Goal: Task Accomplishment & Management: Use online tool/utility

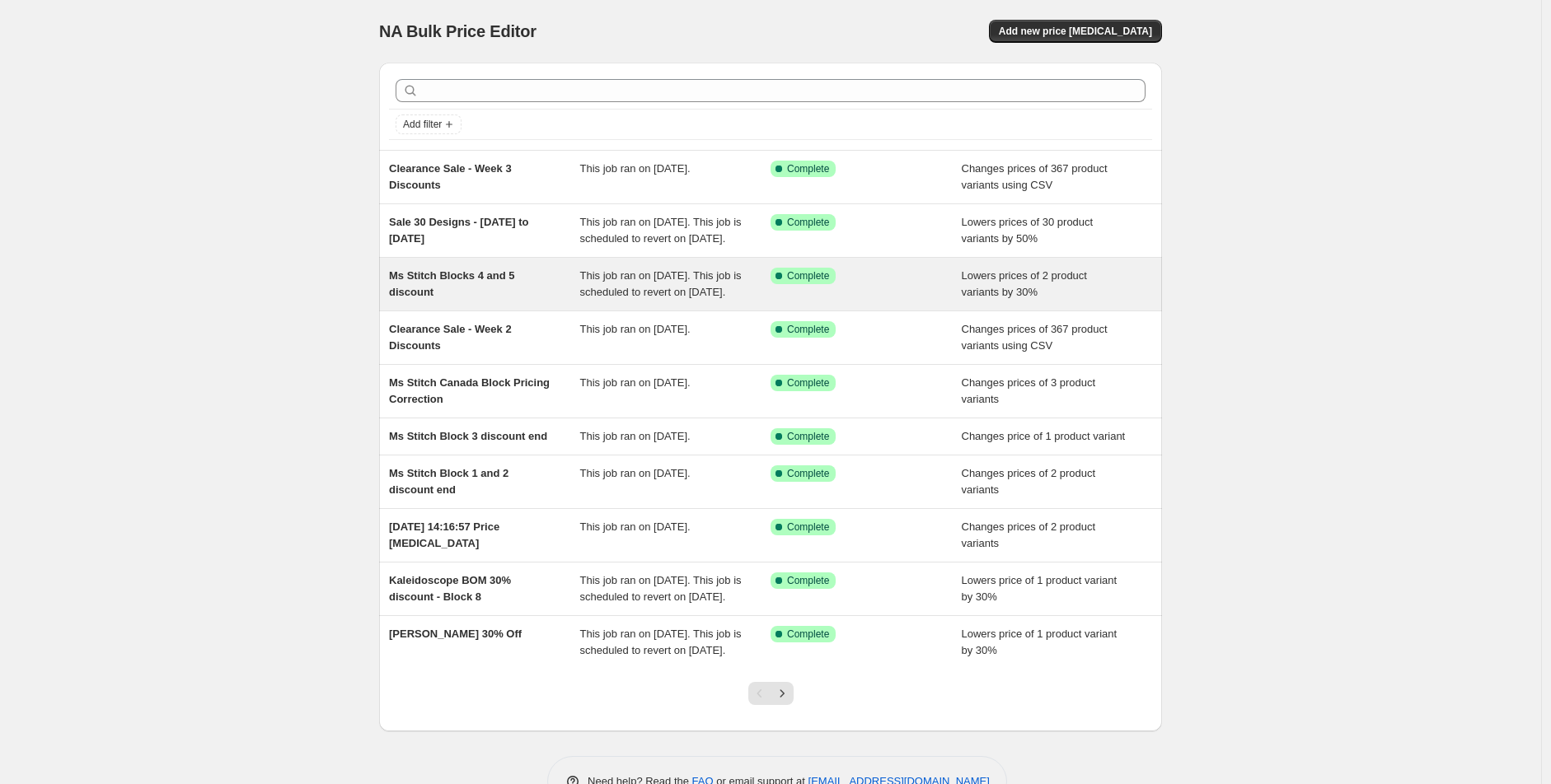
click at [516, 300] on div "Ms Stitch Blocks 4 and 5 discount" at bounding box center [484, 284] width 191 height 33
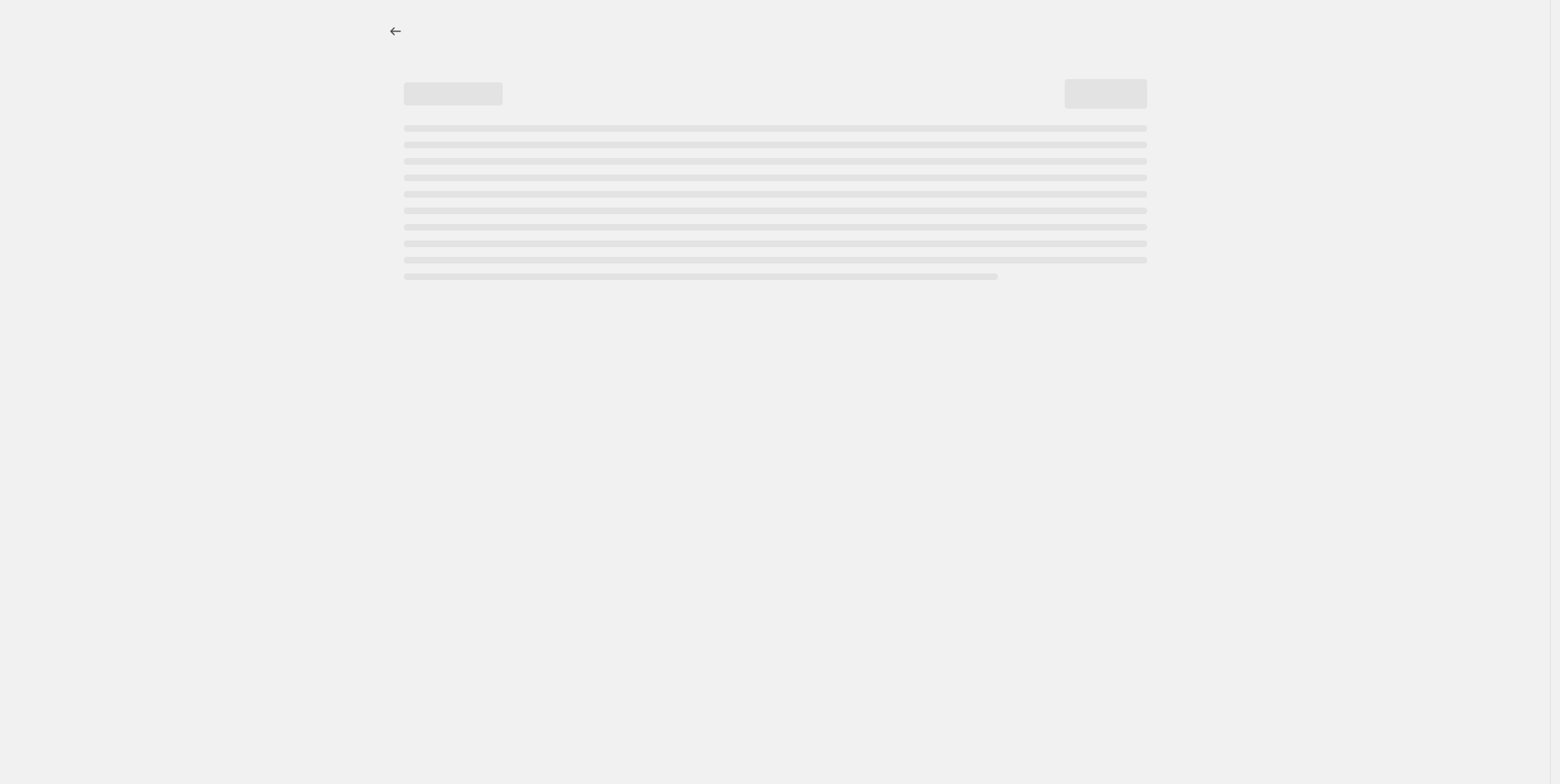
select select "percentage"
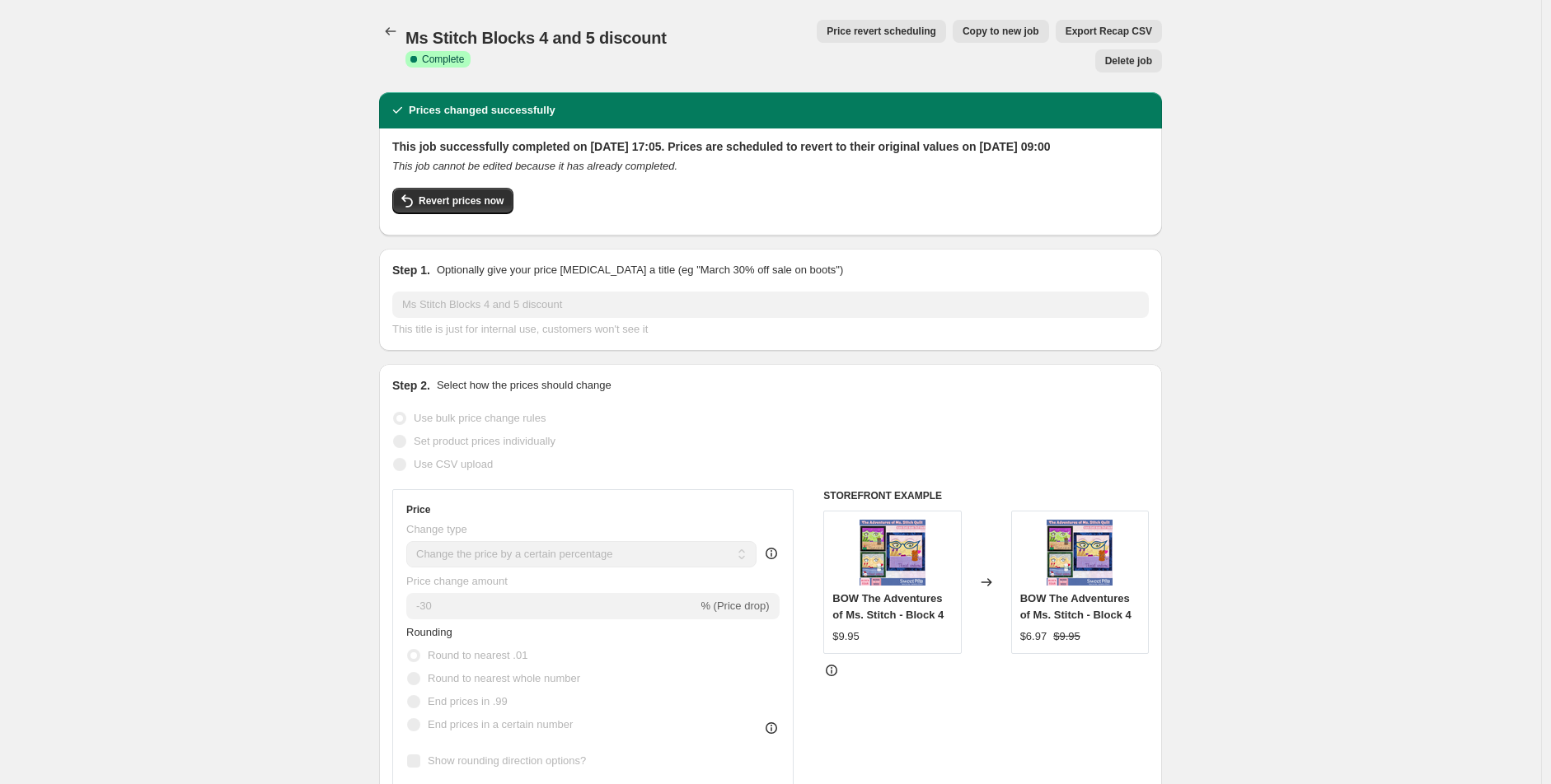
click at [953, 41] on button "Copy to new job" at bounding box center [1001, 31] width 97 height 23
select select "percentage"
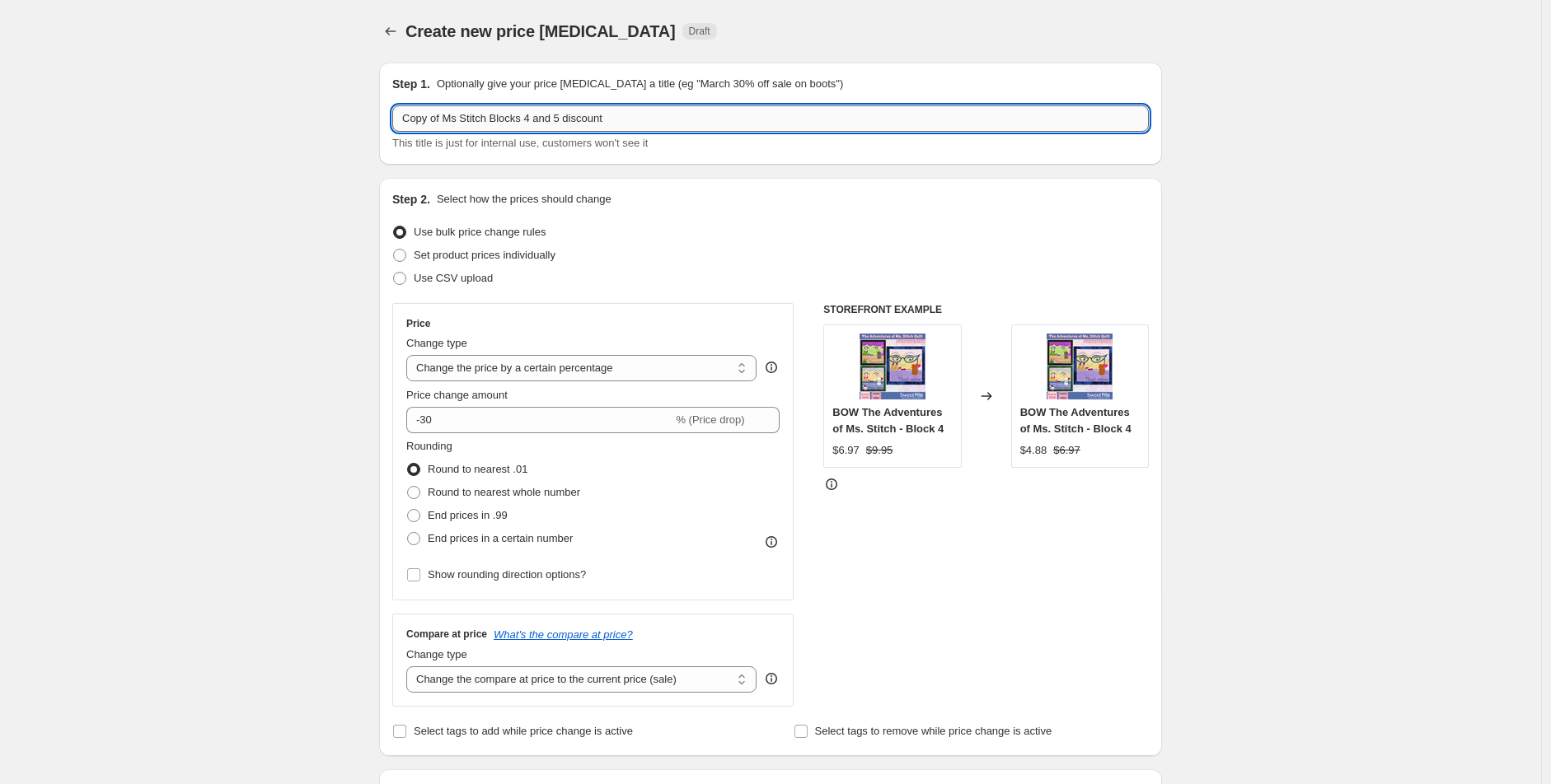
drag, startPoint x: 565, startPoint y: 119, endPoint x: 523, endPoint y: 112, distance: 42.6
click at [523, 112] on input "Copy of Ms Stitch Blocks 4 and 5 discount" at bounding box center [770, 118] width 757 height 27
click at [524, 120] on input "Copy of Ms Stitch Blocks6 discount" at bounding box center [770, 118] width 757 height 27
click at [531, 116] on input "Copy of Ms Stitch Block 6 discount" at bounding box center [770, 118] width 757 height 27
drag, startPoint x: 446, startPoint y: 112, endPoint x: 294, endPoint y: 117, distance: 152.1
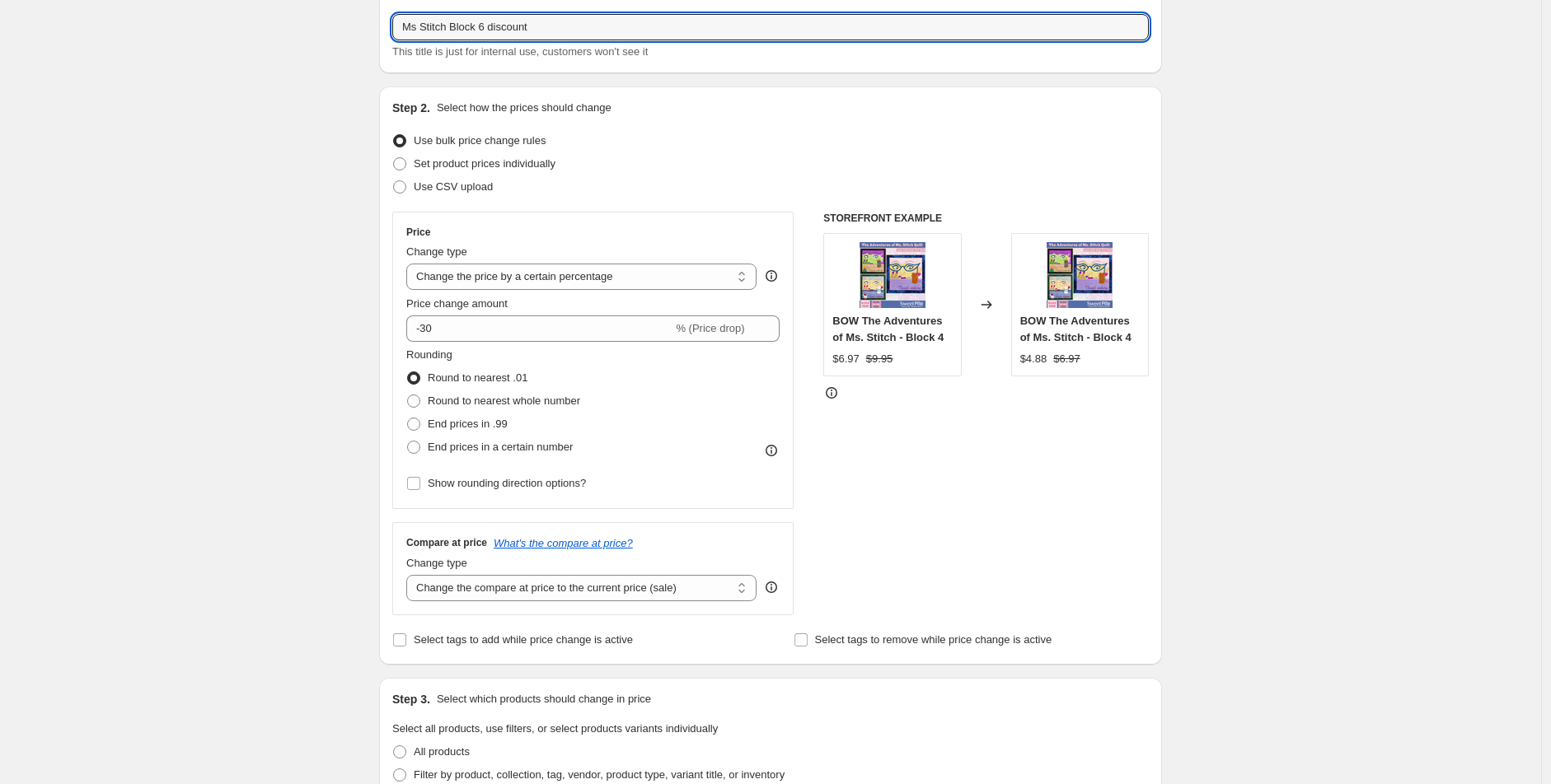
type input "Ms Stitch Block 6 discount"
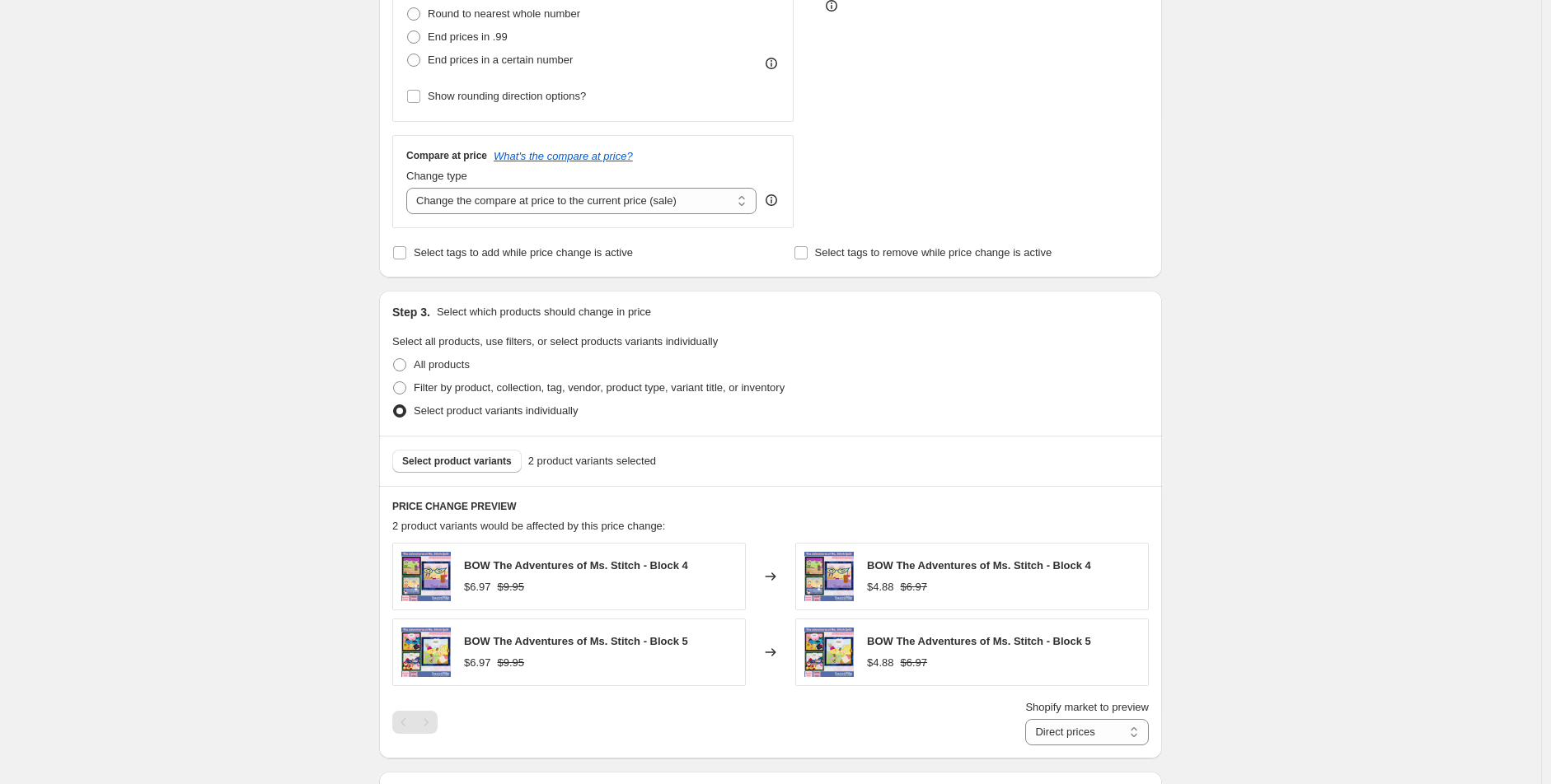
scroll to position [549, 0]
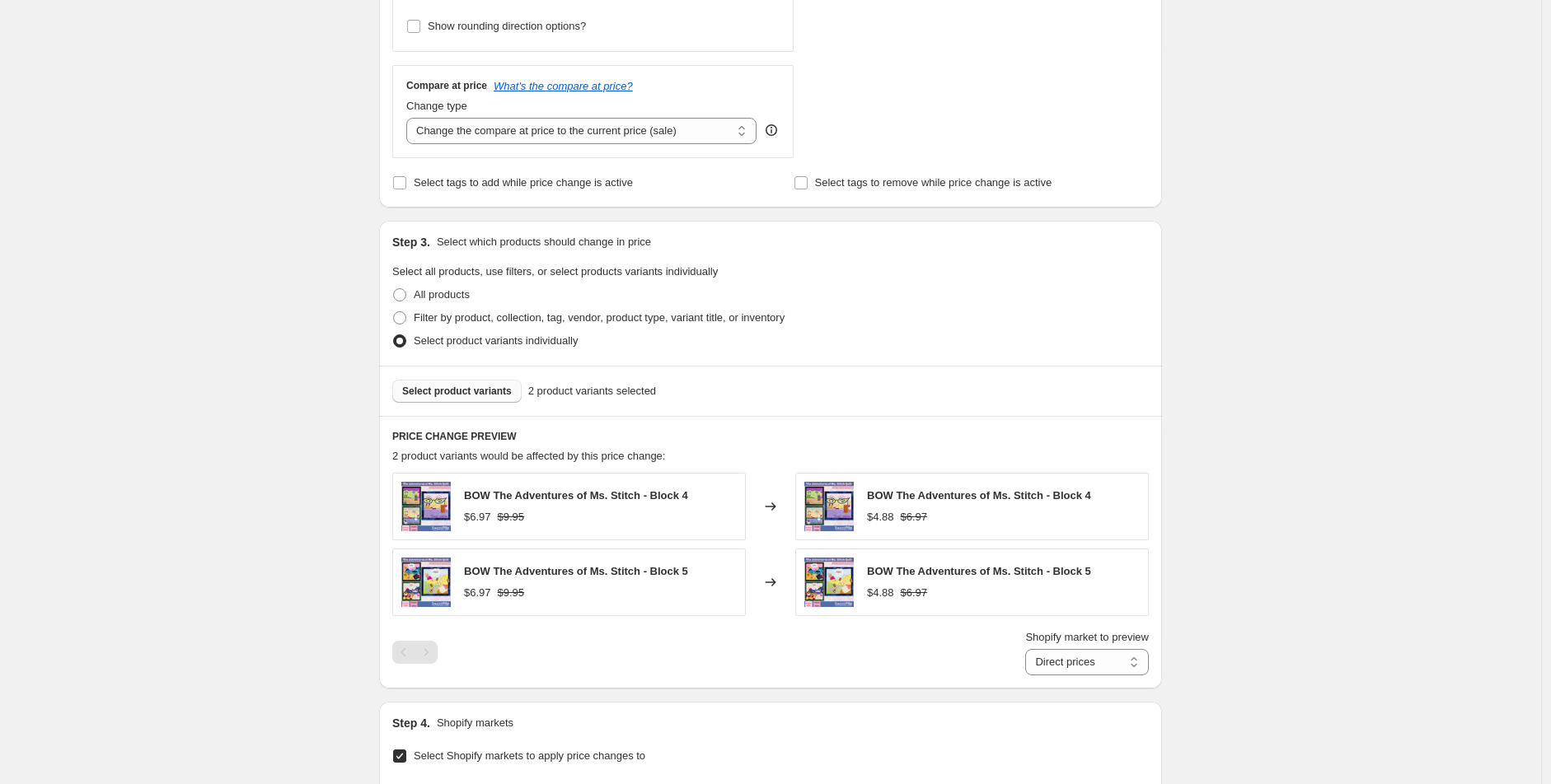
click at [434, 402] on button "Select product variants" at bounding box center [457, 391] width 130 height 23
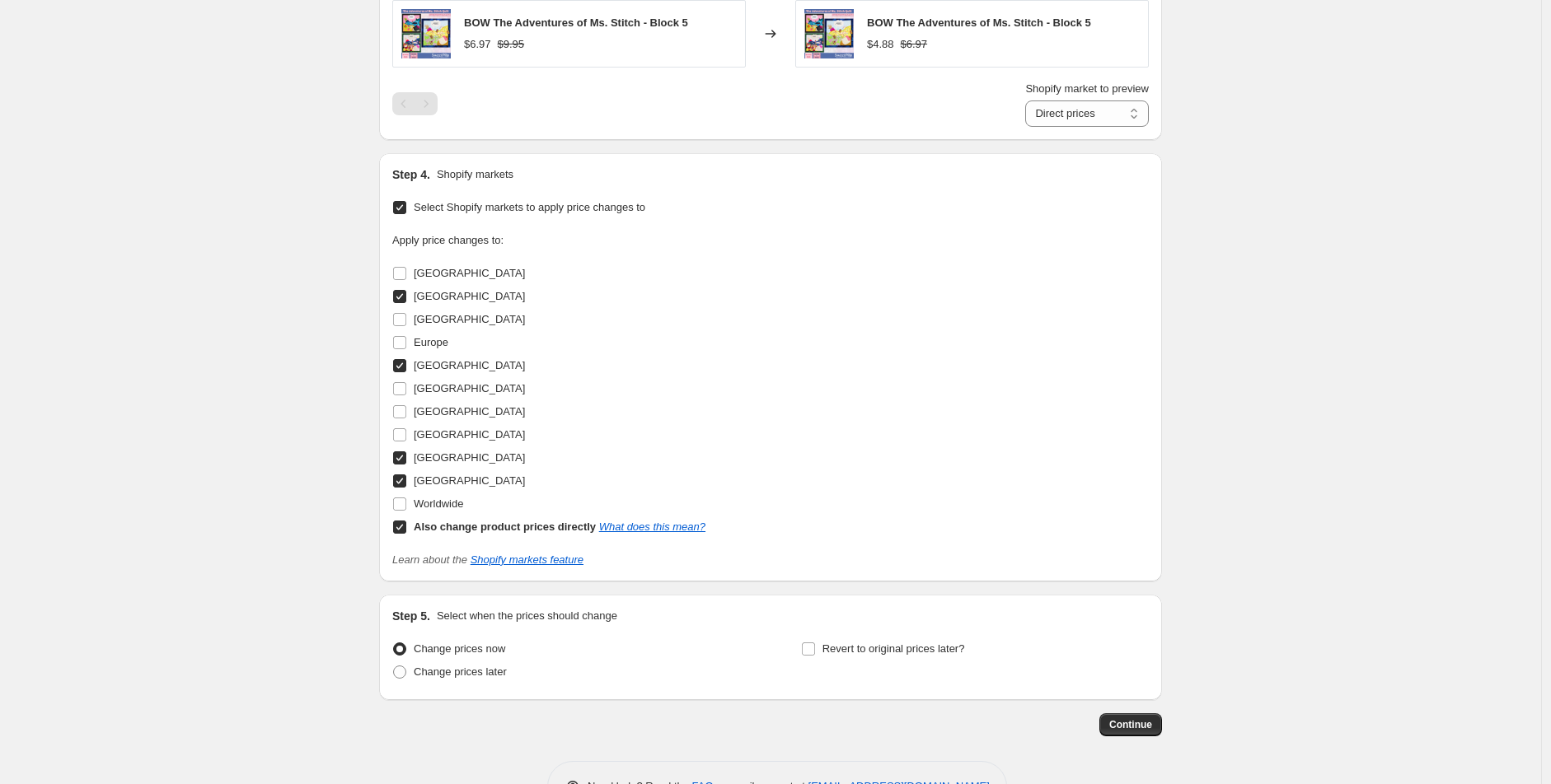
scroll to position [1098, 0]
click at [871, 654] on span "Revert to original prices later?" at bounding box center [893, 648] width 142 height 12
click at [815, 654] on input "Revert to original prices later?" at bounding box center [807, 648] width 13 height 13
checkbox input "true"
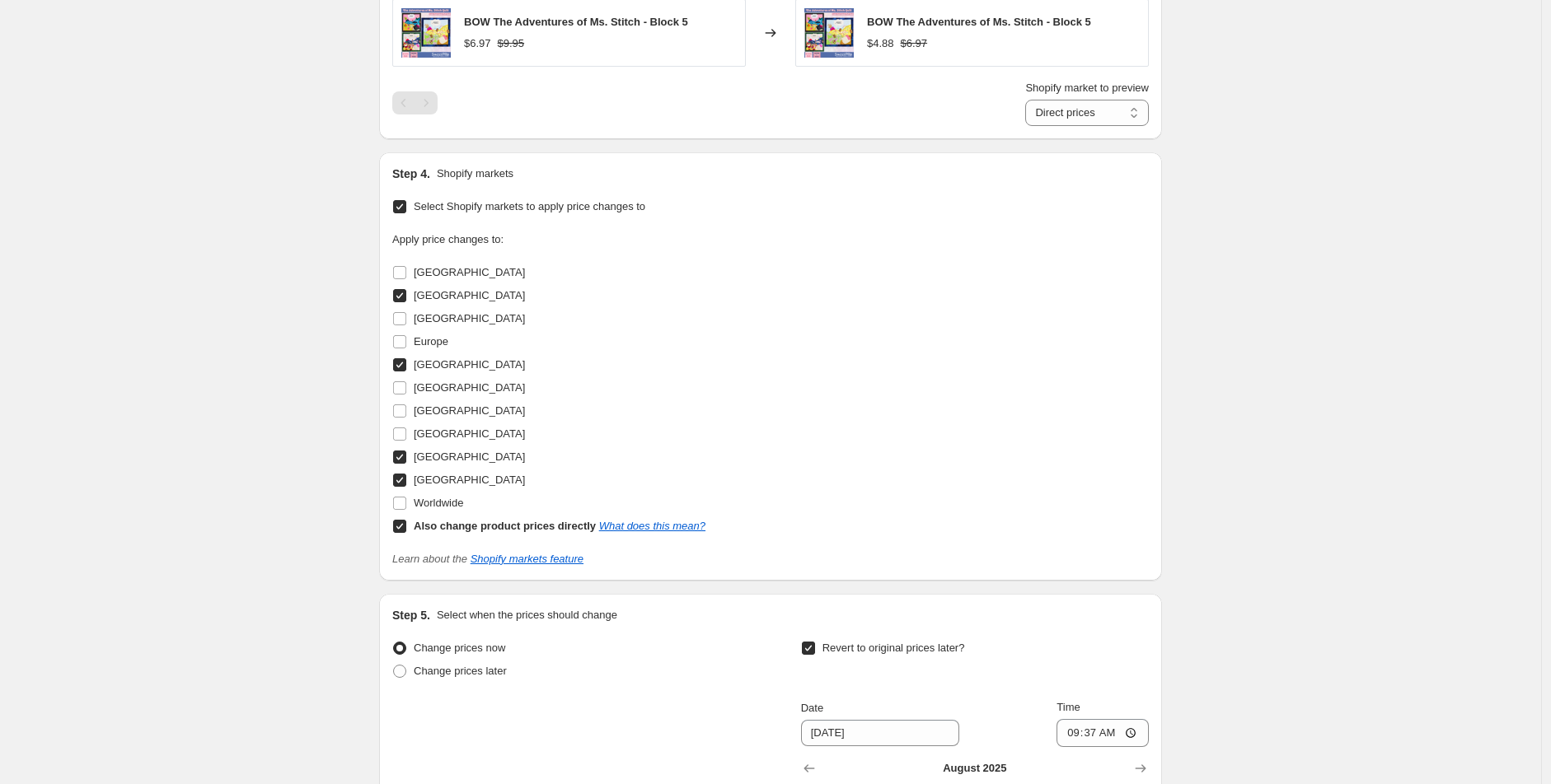
click at [367, 629] on div "Create new price [MEDICAL_DATA]. This page is ready Create new price [MEDICAL_D…" at bounding box center [770, 22] width 822 height 2242
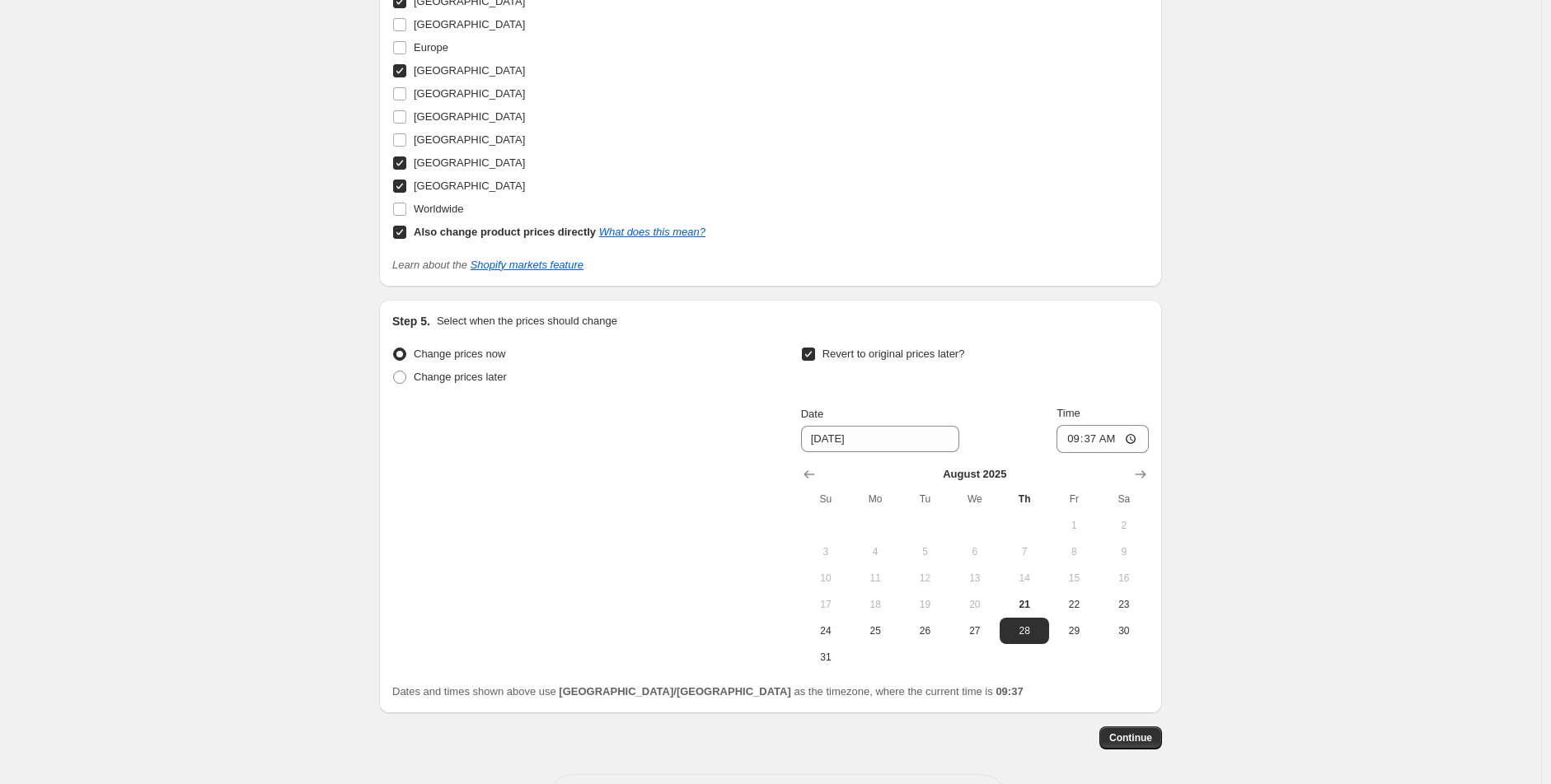
scroll to position [1460, 0]
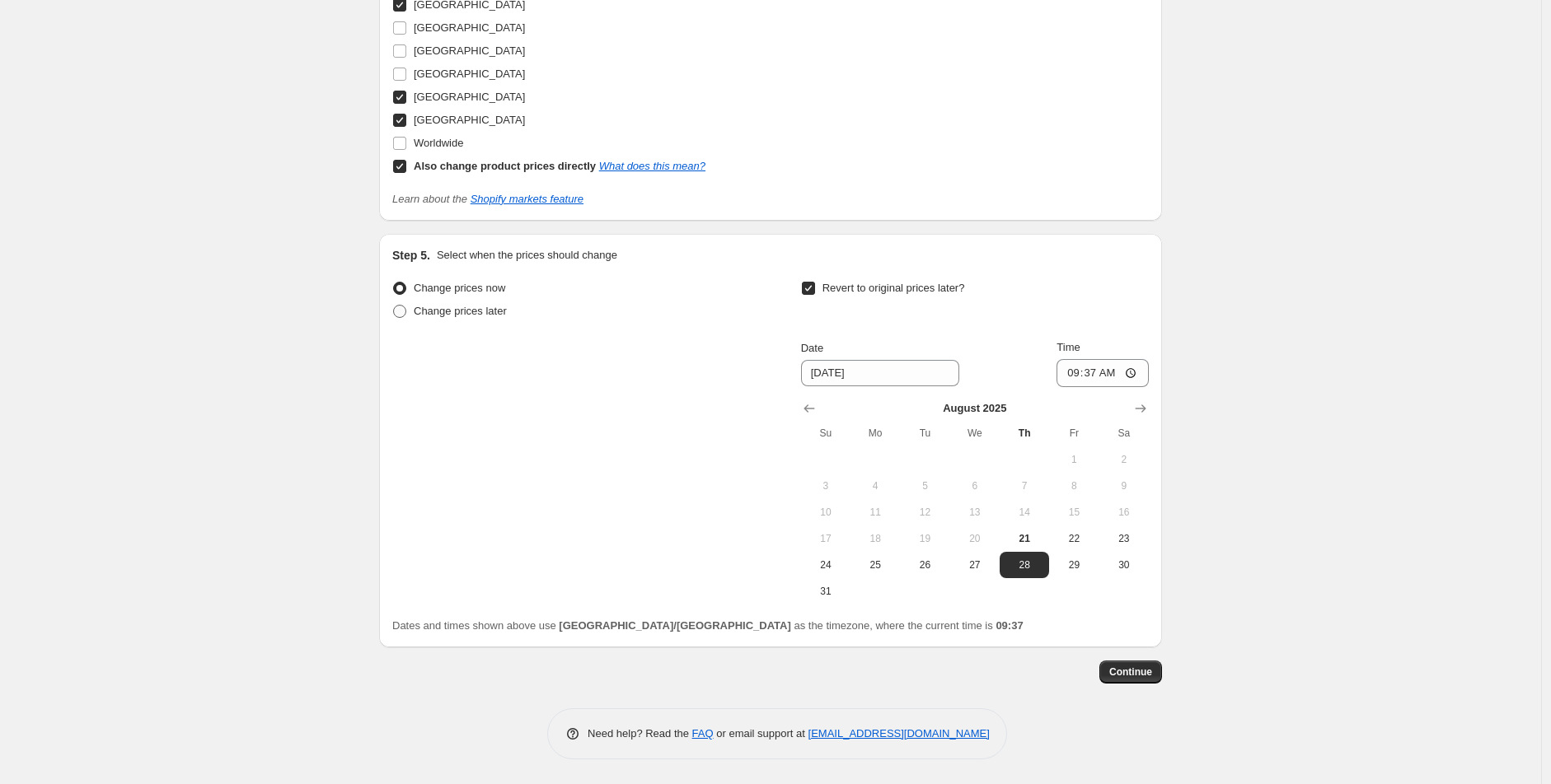
click at [476, 309] on span "Change prices later" at bounding box center [460, 311] width 93 height 12
click at [394, 306] on input "Change prices later" at bounding box center [393, 305] width 1 height 1
radio input "true"
click at [459, 292] on span "Change prices now" at bounding box center [459, 288] width 92 height 12
click at [394, 282] on input "Change prices now" at bounding box center [393, 281] width 1 height 1
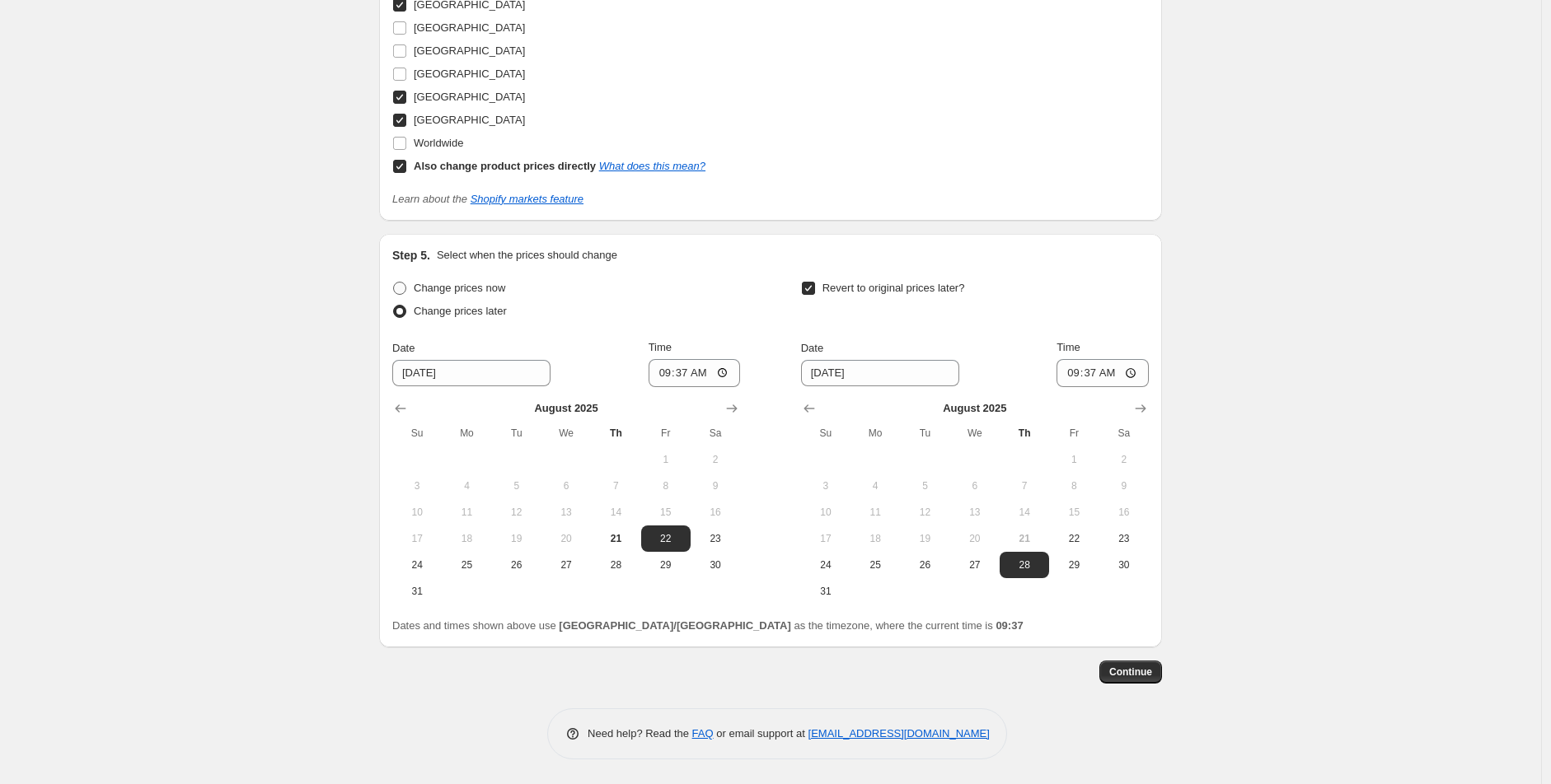
radio input "true"
click at [940, 564] on span "26" at bounding box center [925, 565] width 36 height 13
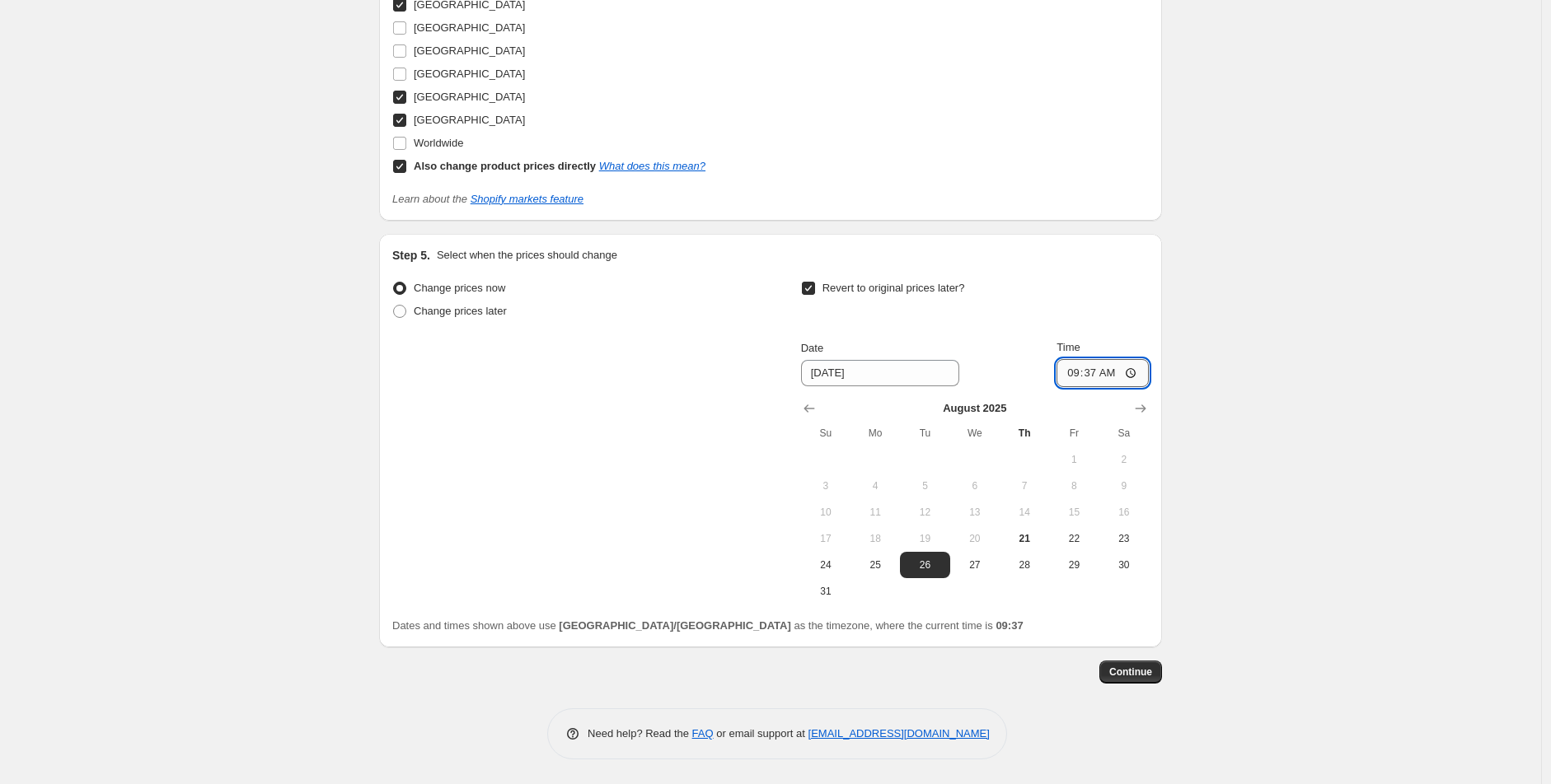
click at [1077, 374] on input "09:37" at bounding box center [1102, 373] width 92 height 28
click at [1148, 398] on button "Show next month, September 2025" at bounding box center [1140, 408] width 23 height 23
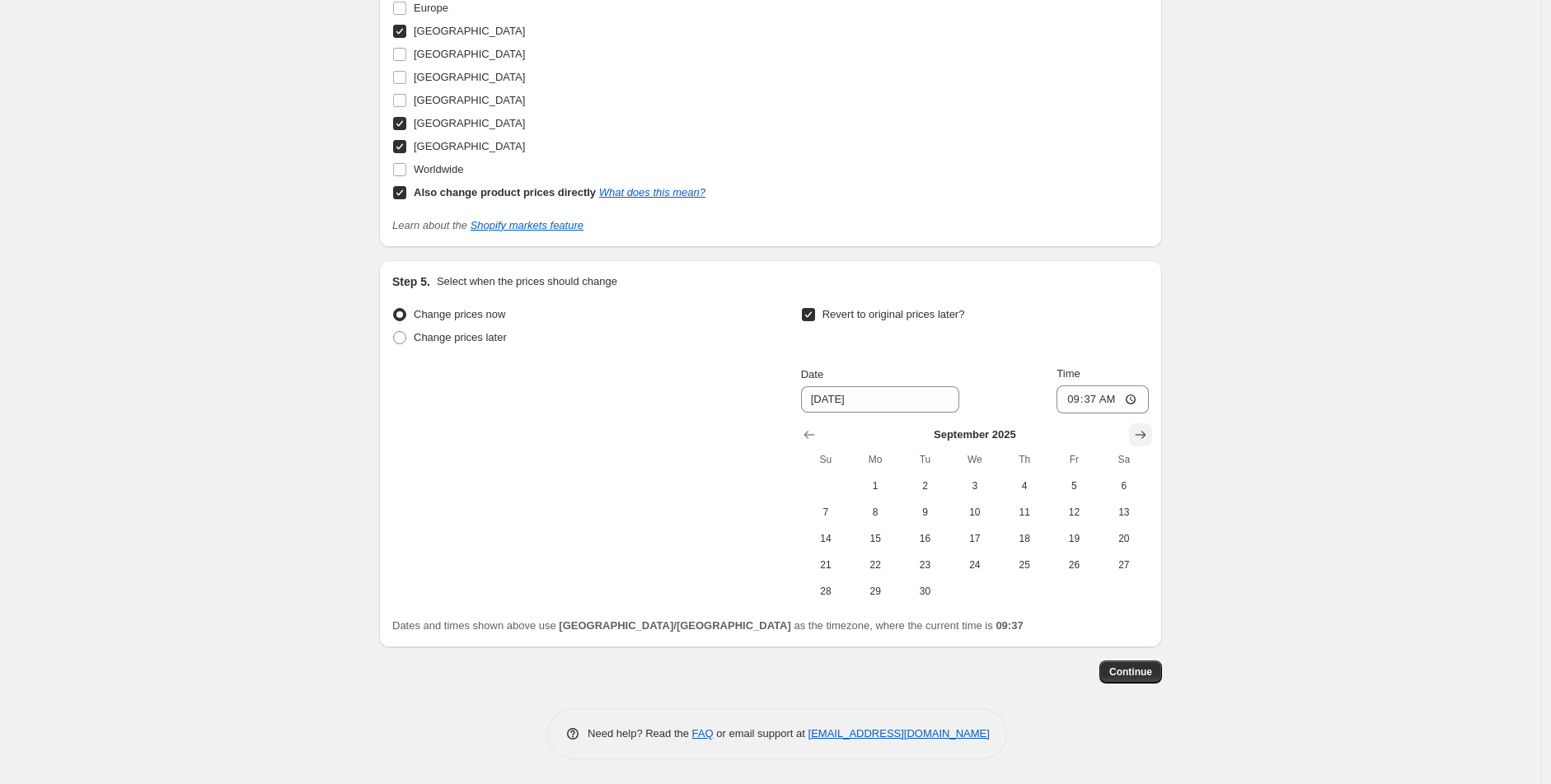
scroll to position [1433, 0]
click at [933, 488] on span "2" at bounding box center [925, 485] width 36 height 13
type input "[DATE]"
click at [1072, 405] on input "09:37" at bounding box center [1102, 400] width 92 height 28
type input "09:00"
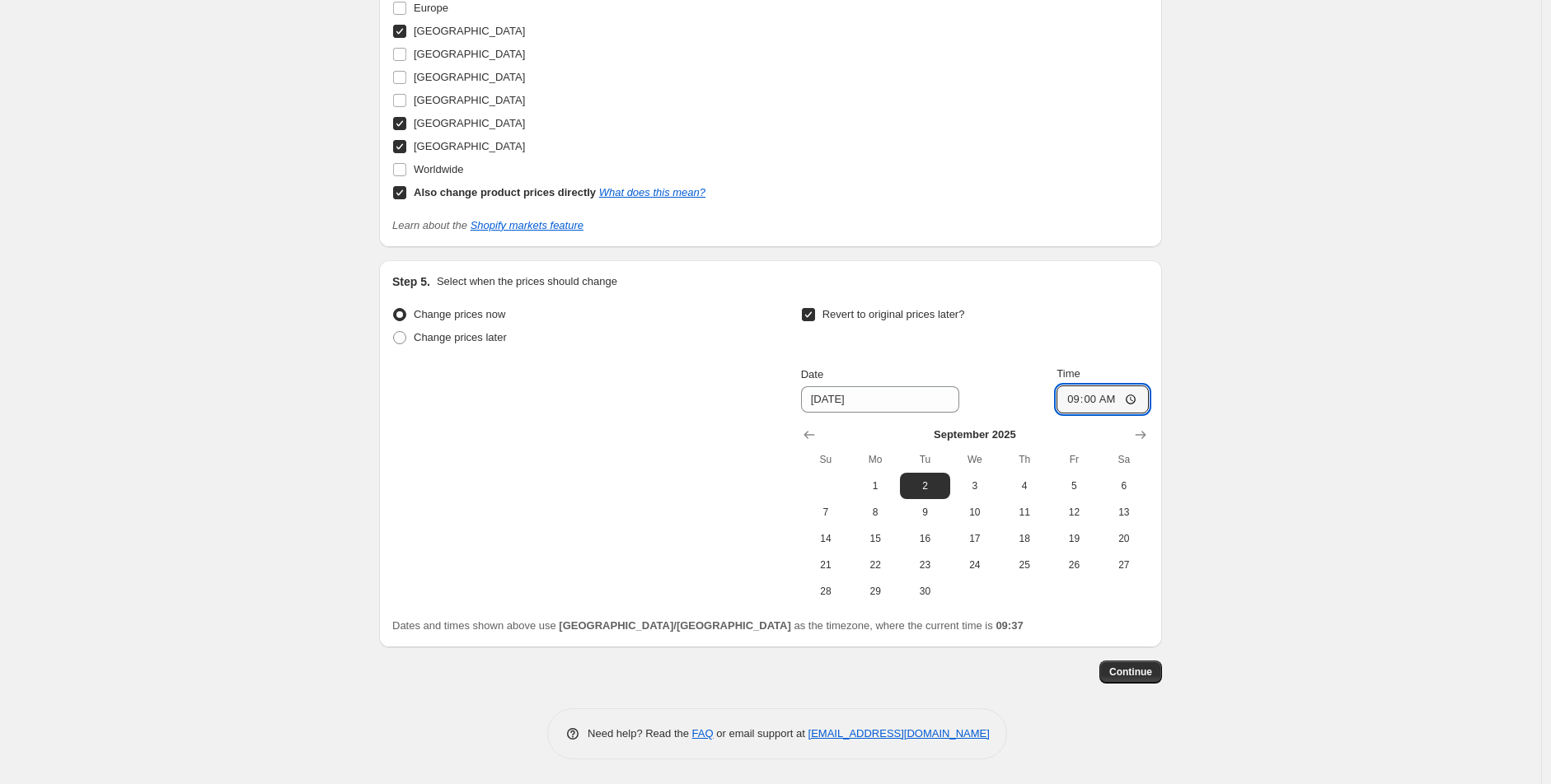
click at [1127, 676] on span "Continue" at bounding box center [1130, 672] width 43 height 13
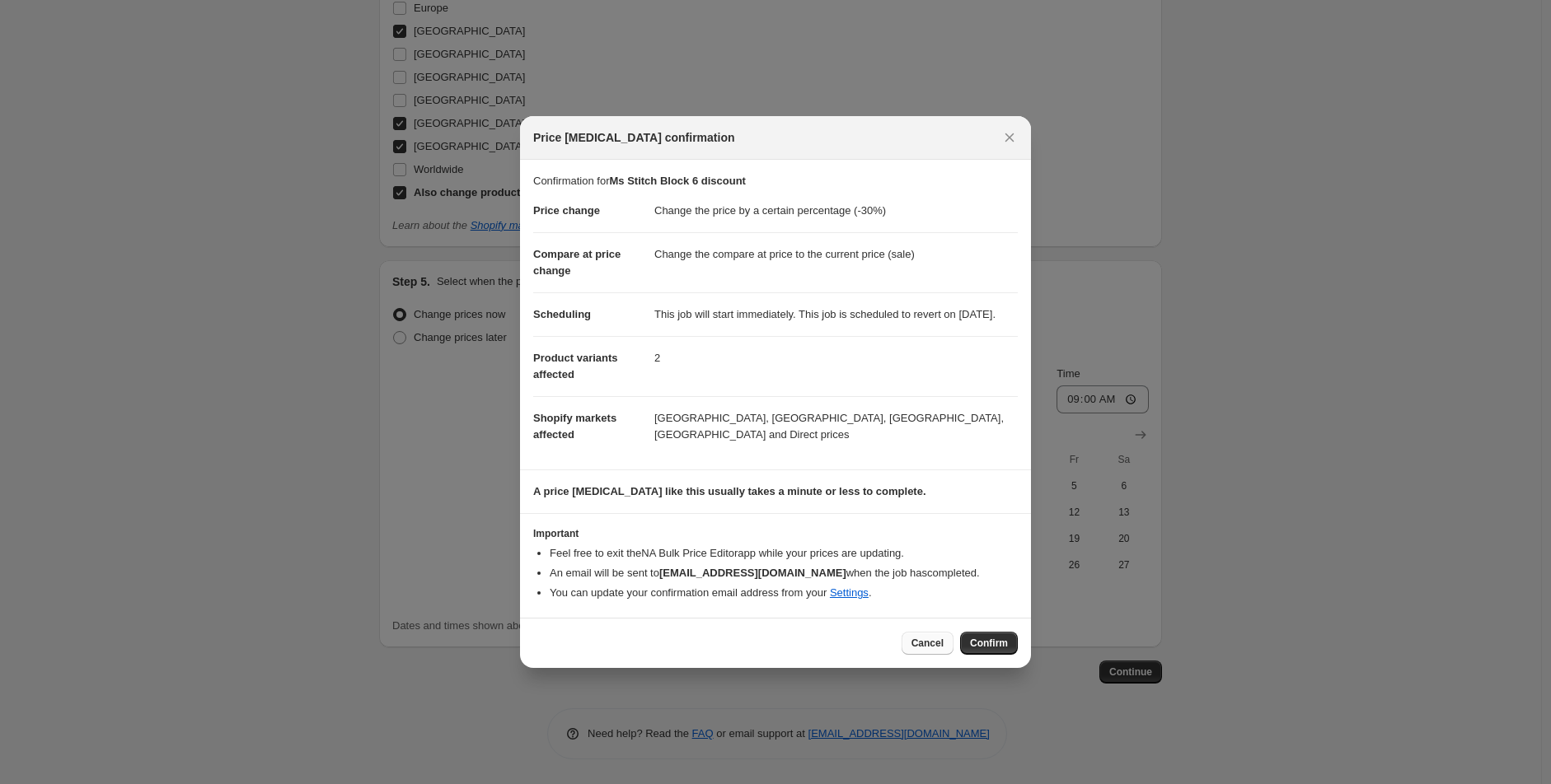
click at [913, 649] on button "Cancel" at bounding box center [927, 643] width 52 height 23
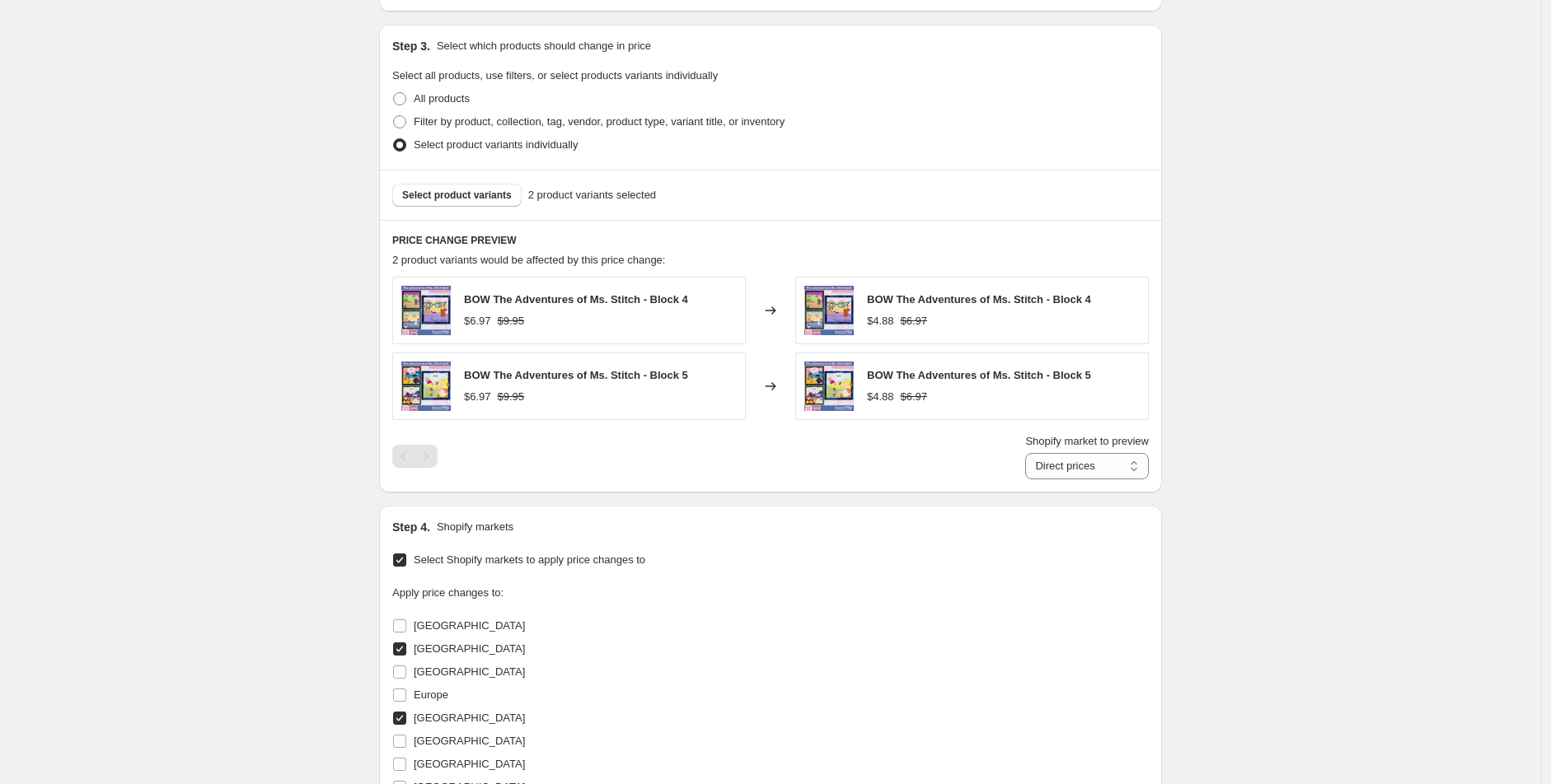
scroll to position [701, 0]
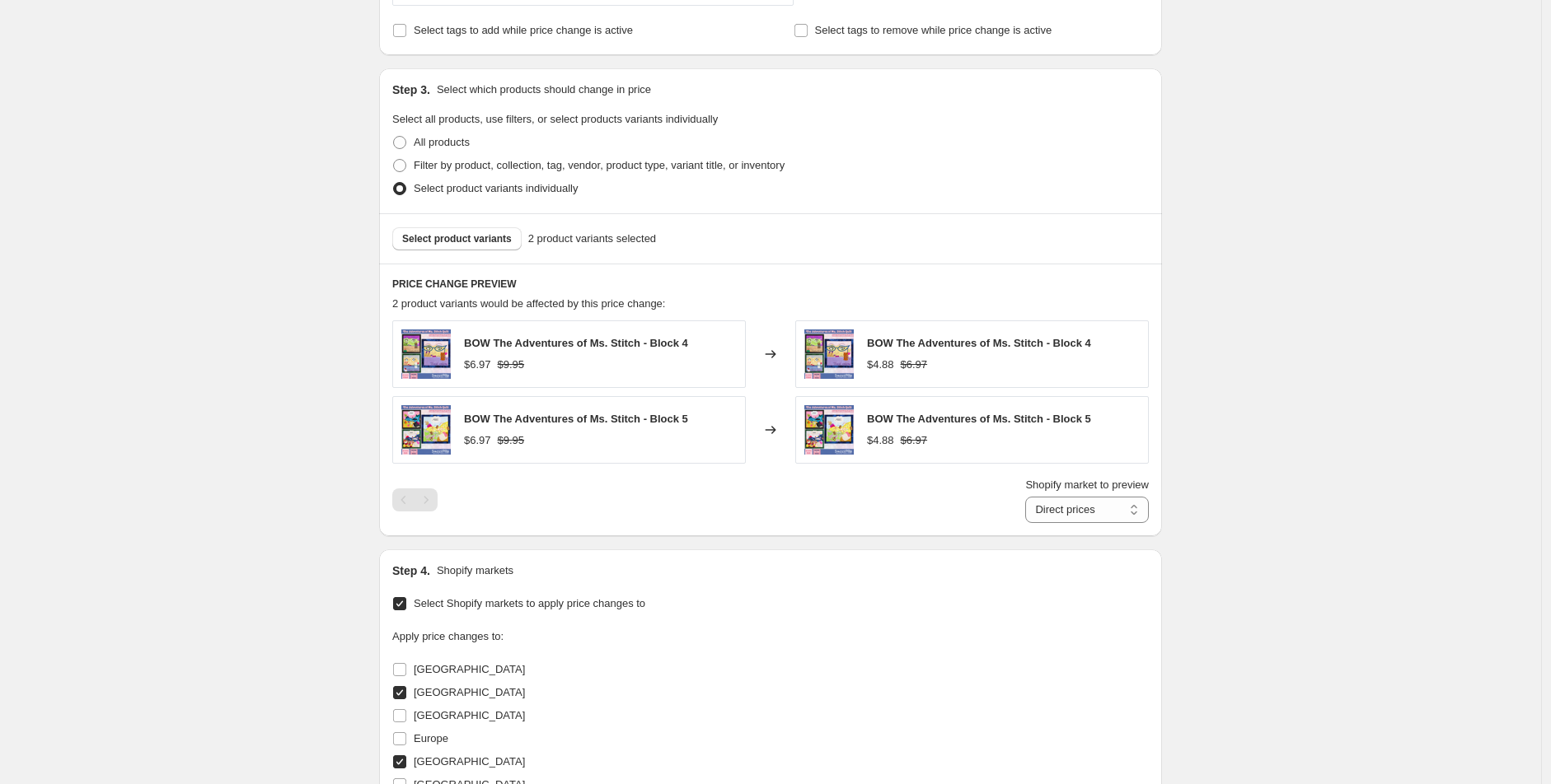
click at [467, 252] on div "Select product variants 2 product variants selected" at bounding box center [770, 238] width 783 height 50
click at [478, 238] on span "Select product variants" at bounding box center [457, 238] width 110 height 13
